Goal: Task Accomplishment & Management: Manage account settings

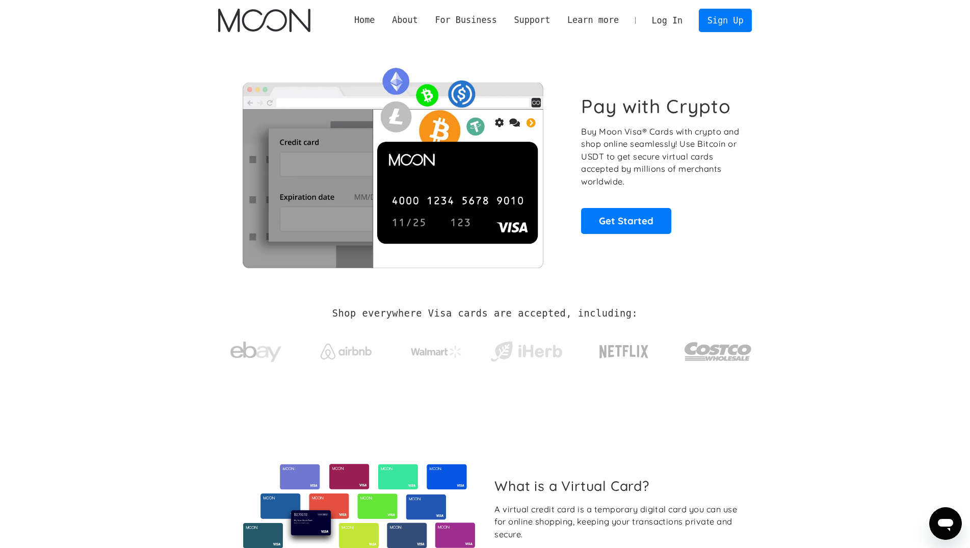
click at [552, 15] on link "Log In" at bounding box center [667, 20] width 48 height 22
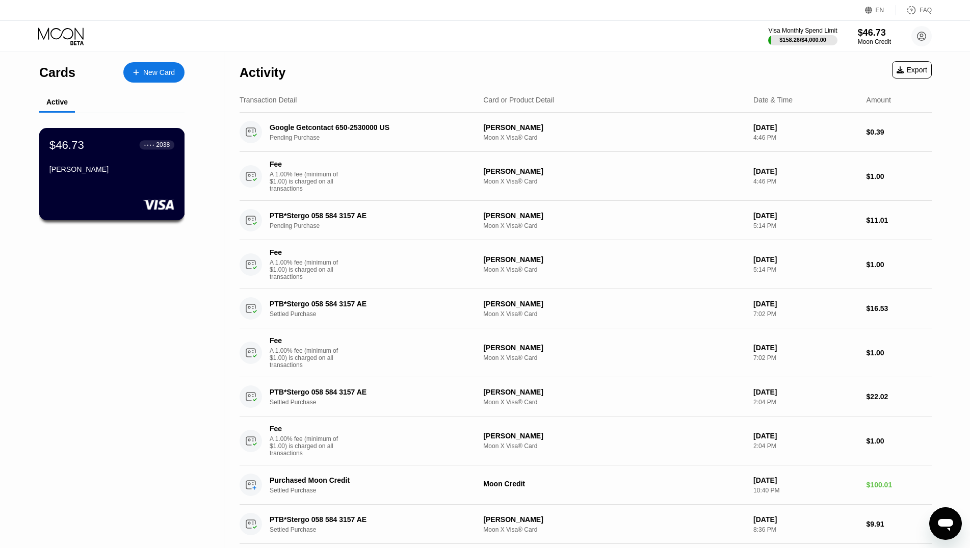
click at [100, 168] on div "$46.73 ● ● ● ● 2038 [PERSON_NAME]" at bounding box center [111, 157] width 125 height 39
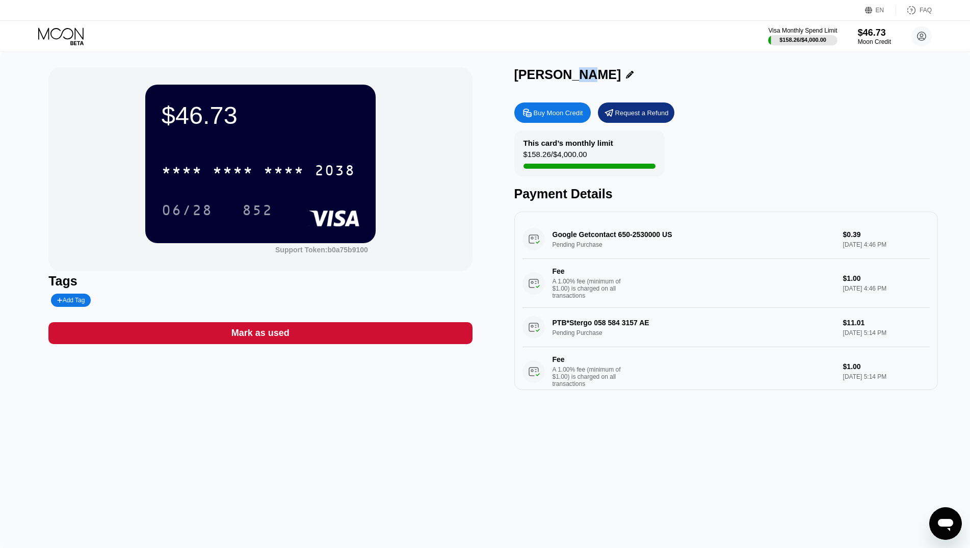
drag, startPoint x: 568, startPoint y: 80, endPoint x: 580, endPoint y: 81, distance: 12.2
click at [580, 81] on div "[PERSON_NAME]" at bounding box center [567, 74] width 107 height 15
click at [597, 78] on div "[PERSON_NAME]" at bounding box center [567, 74] width 107 height 15
drag, startPoint x: 587, startPoint y: 76, endPoint x: 514, endPoint y: 76, distance: 73.4
click at [514, 76] on div "$46.73 * * * * * * * * * * * * 2038 06/28 852 Support Token: b0a75b9100 Tags Ad…" at bounding box center [484, 228] width 873 height 323
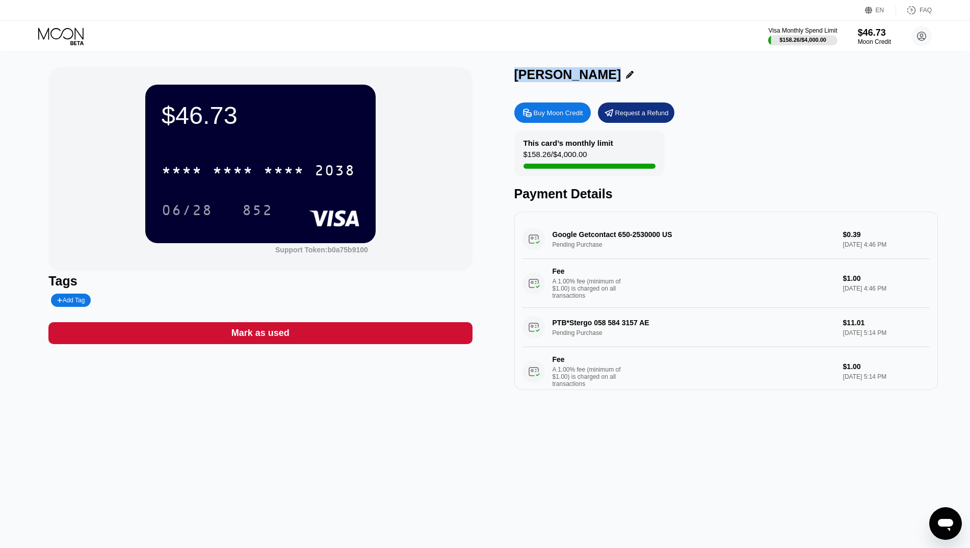
copy div "[PERSON_NAME]"
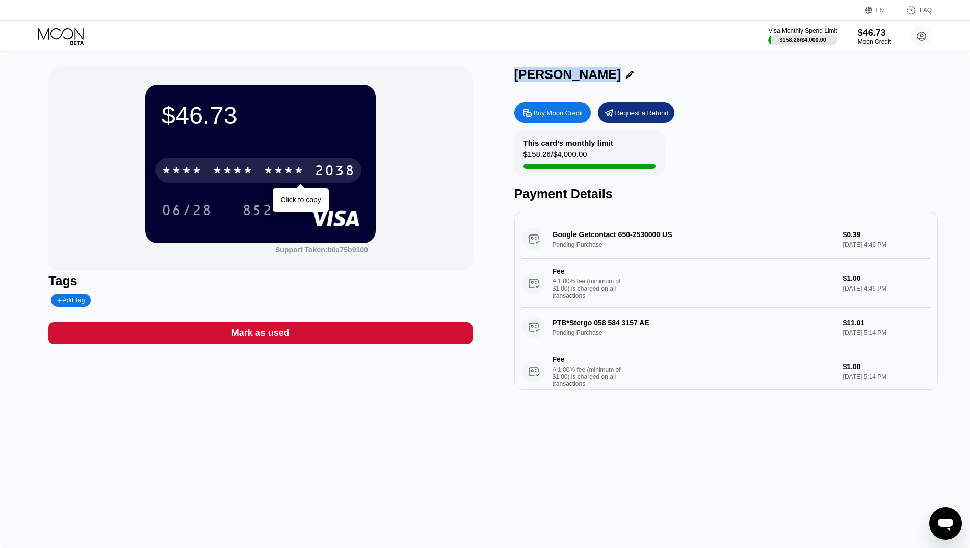
click at [297, 175] on div "* * * *" at bounding box center [284, 172] width 41 height 16
